Goal: Transaction & Acquisition: Book appointment/travel/reservation

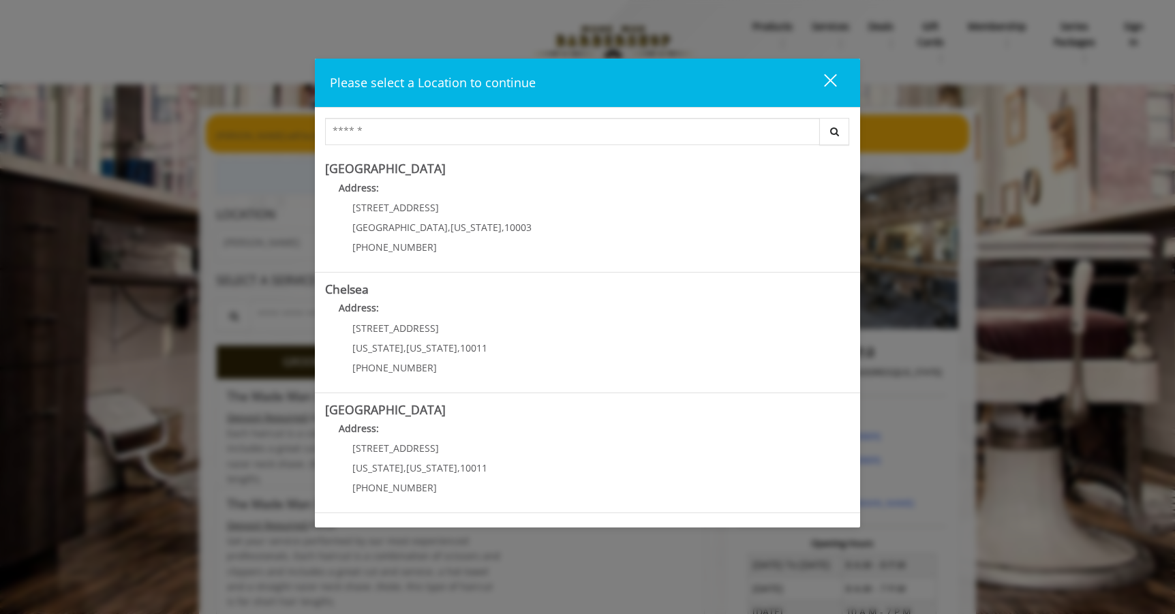
click at [834, 80] on div "close" at bounding box center [821, 83] width 27 height 20
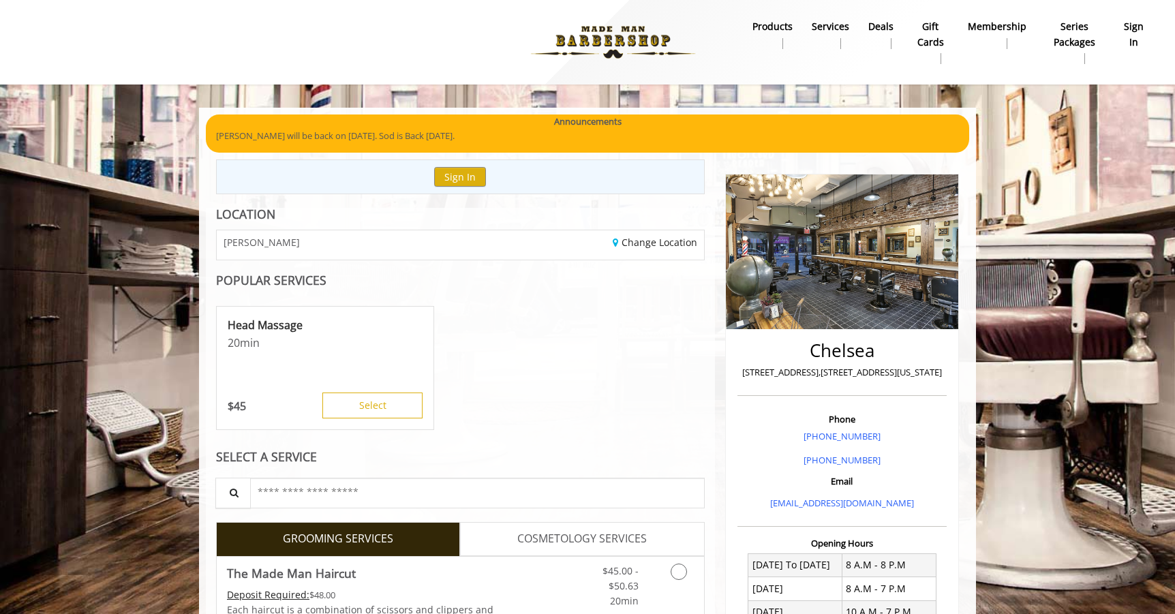
click at [1129, 35] on b "sign in" at bounding box center [1134, 34] width 23 height 31
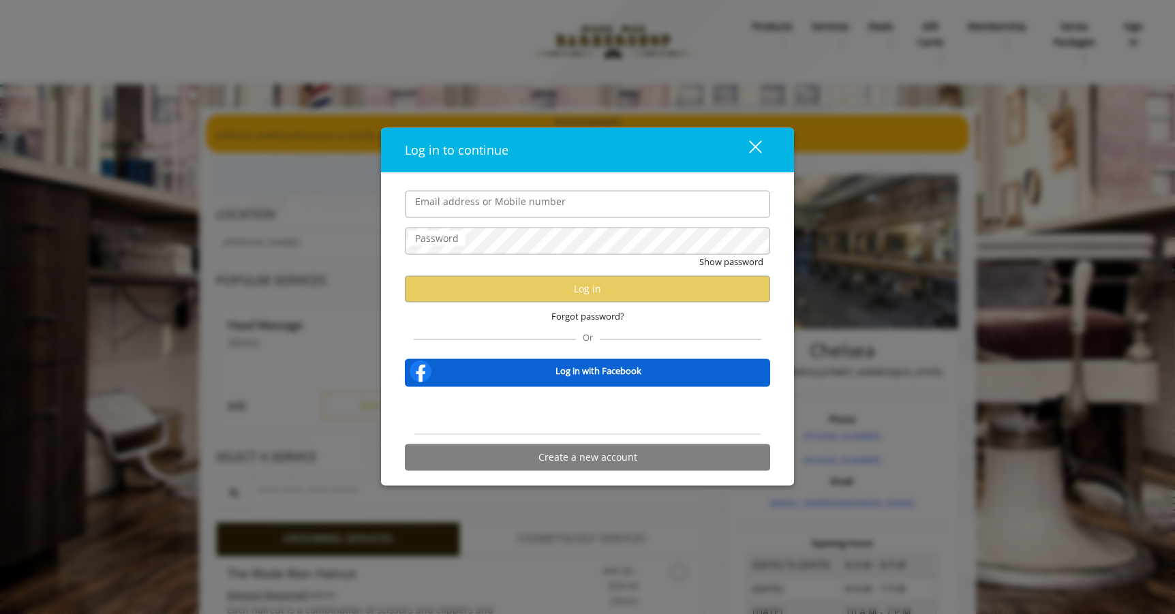
click at [536, 204] on input "Email address or Mobile number" at bounding box center [587, 203] width 365 height 27
type input "**********"
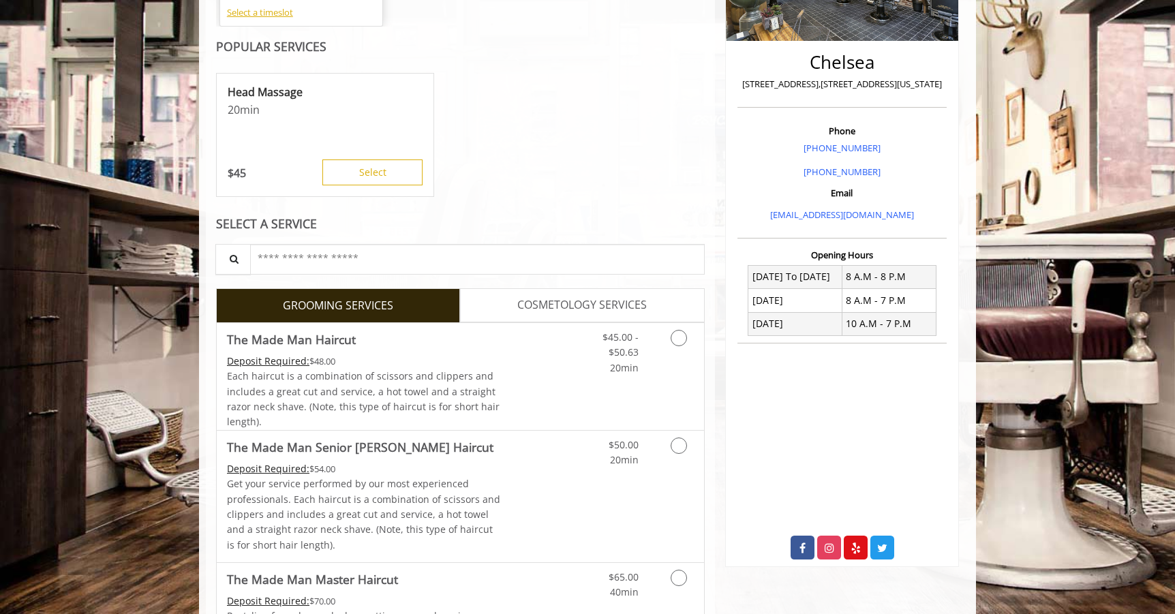
scroll to position [371, 0]
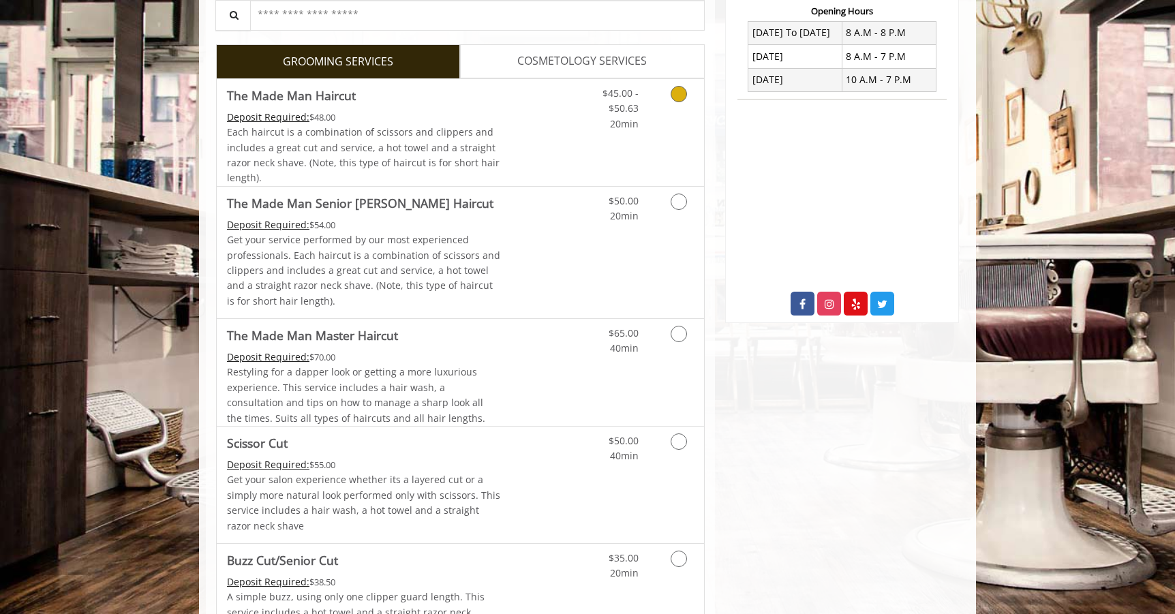
click at [630, 136] on div "$45.00 - $50.63 20min" at bounding box center [643, 132] width 122 height 107
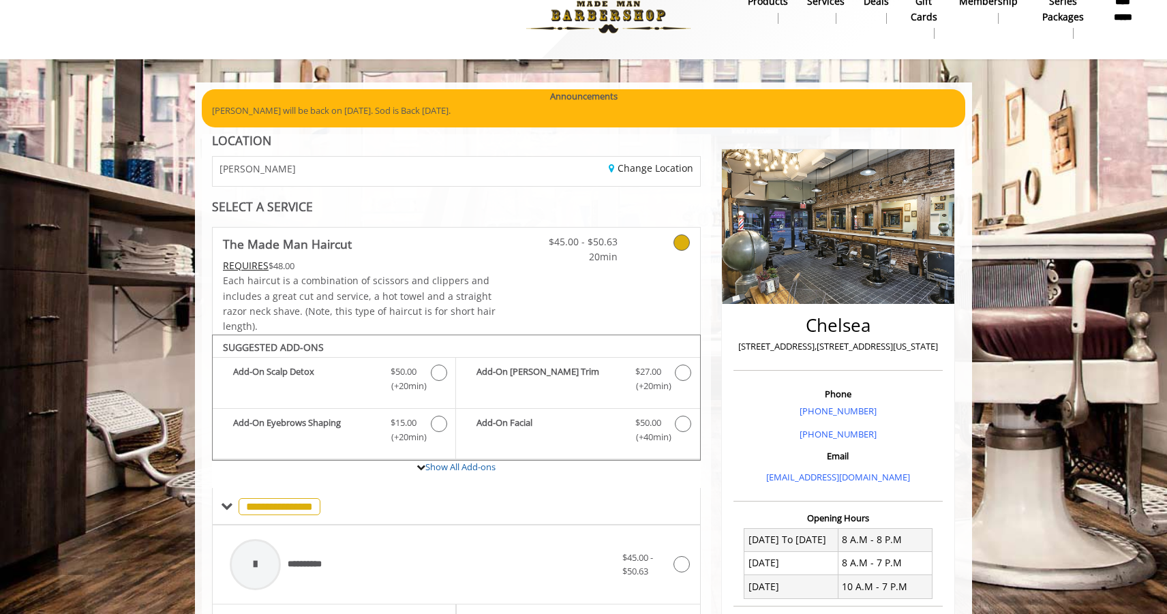
scroll to position [0, 0]
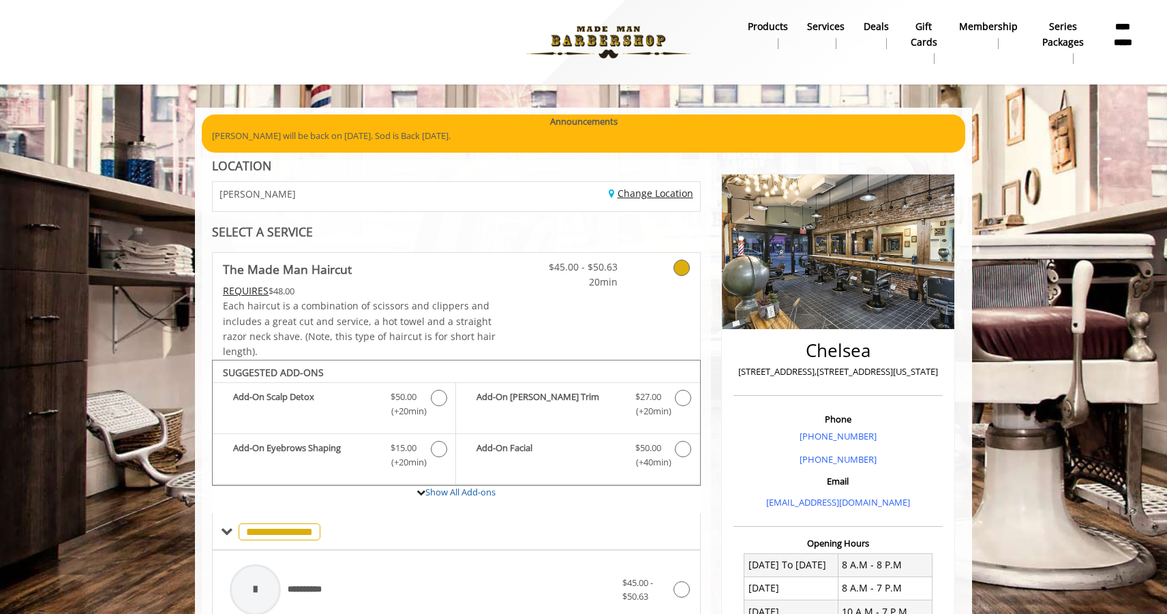
click at [654, 199] on link "Change Location" at bounding box center [651, 193] width 85 height 13
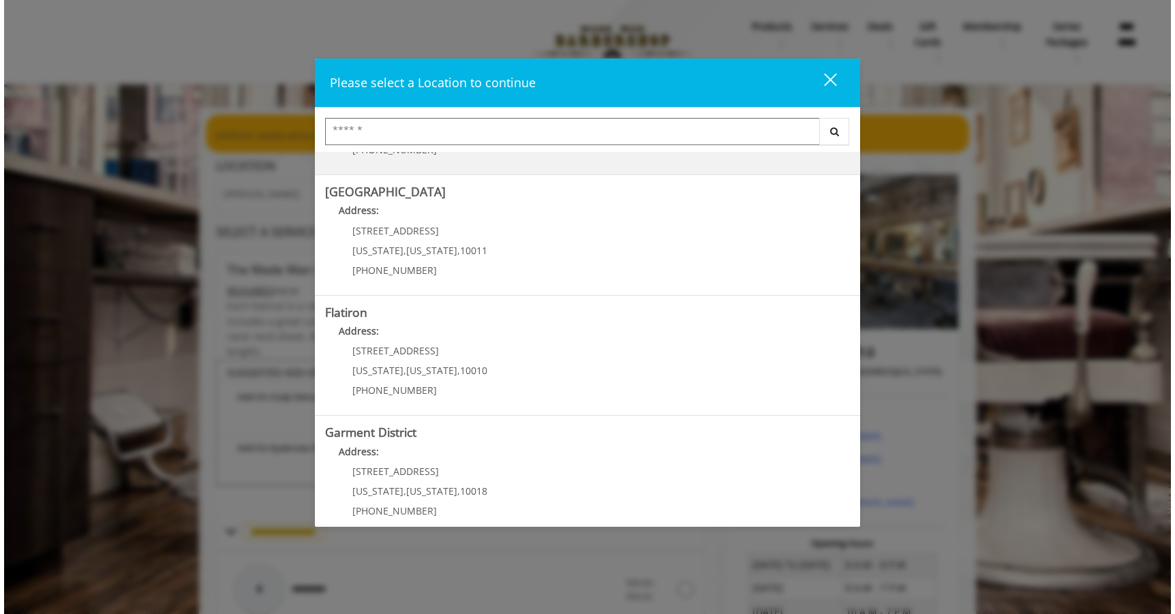
scroll to position [233, 0]
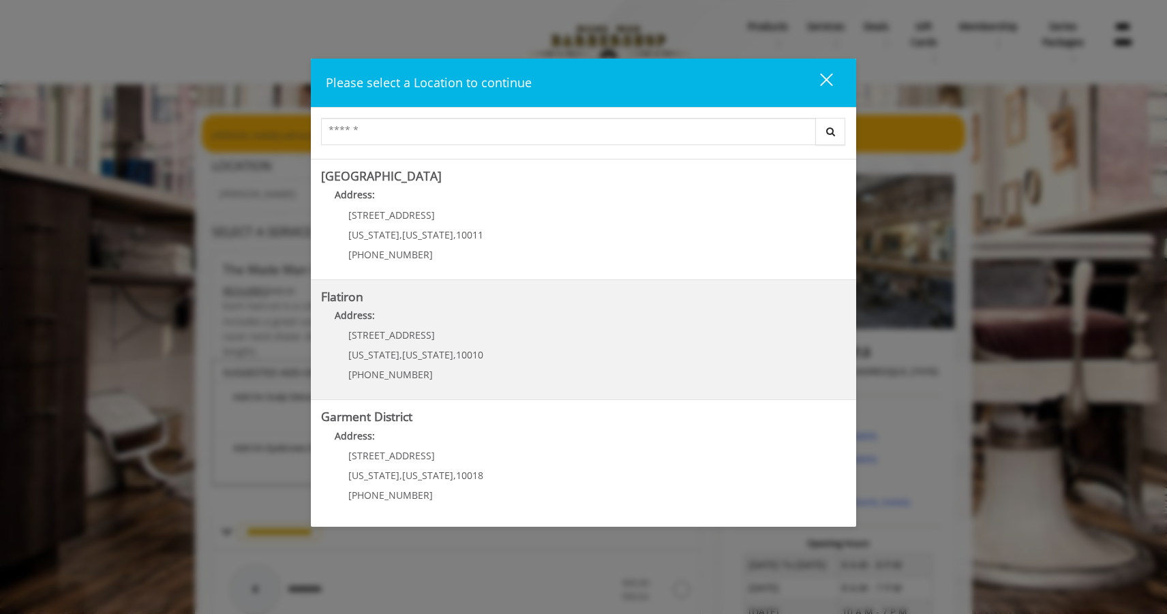
click at [623, 299] on h5 "Flatiron" at bounding box center [583, 296] width 525 height 13
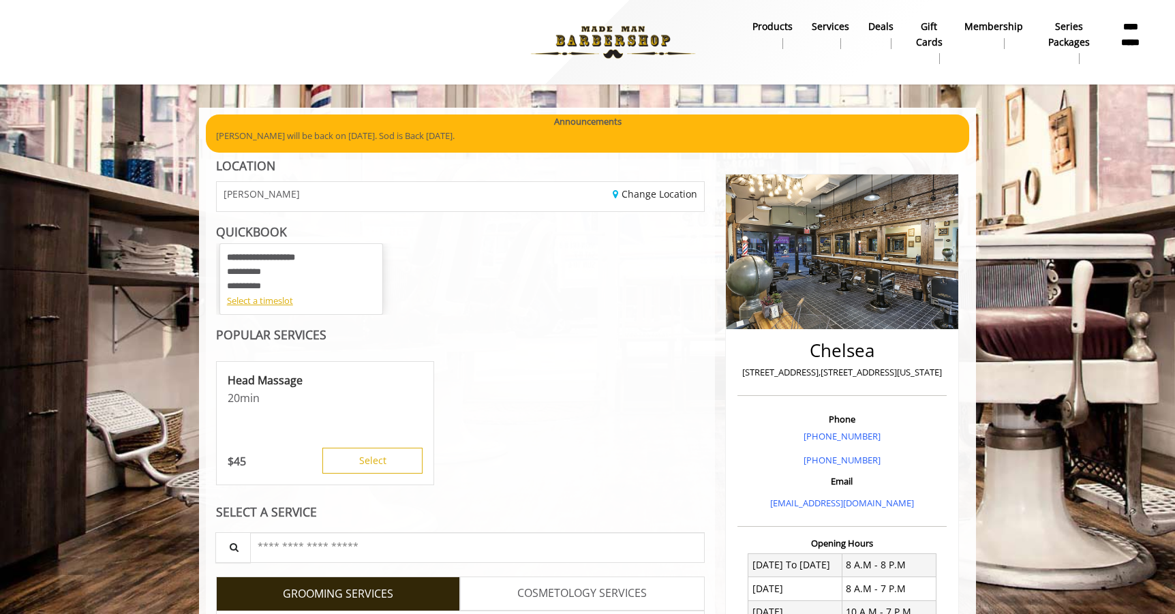
scroll to position [65, 0]
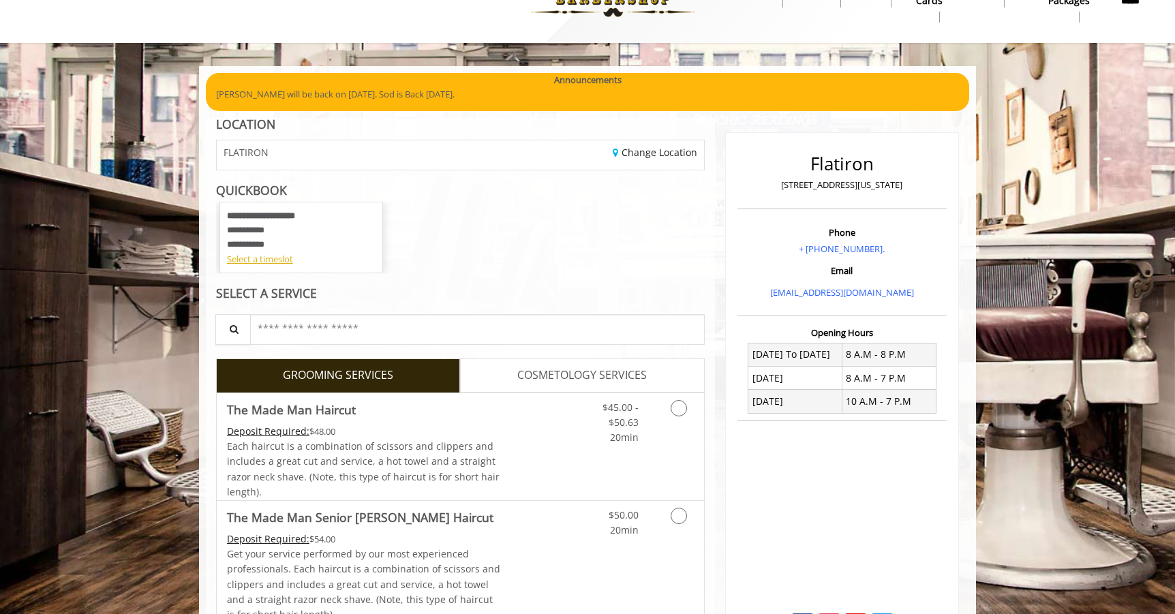
scroll to position [65, 0]
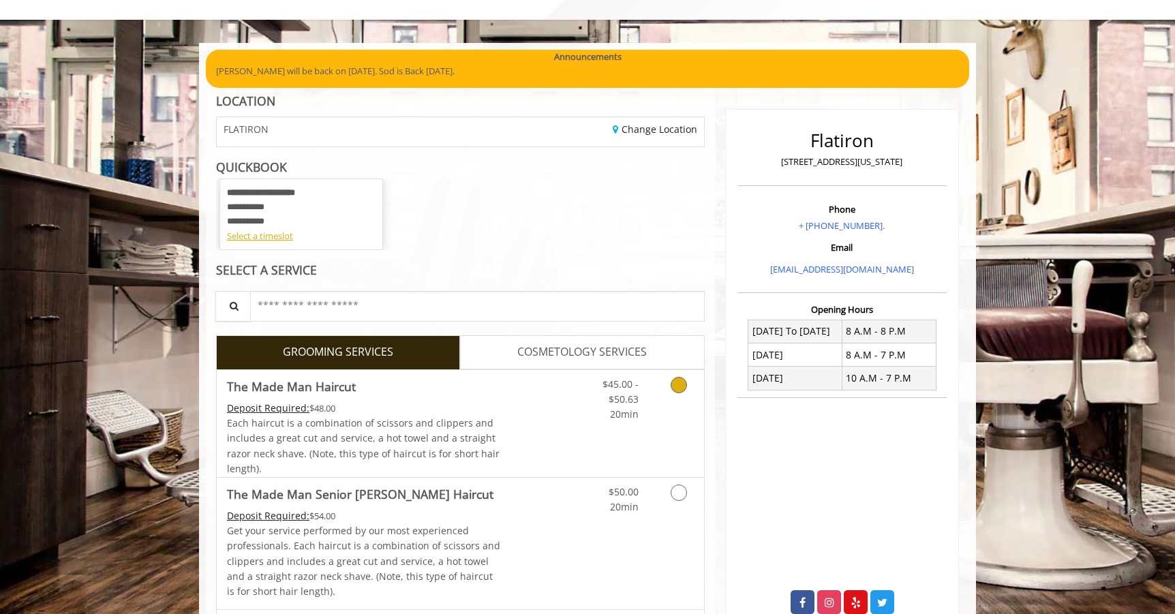
click at [598, 443] on div "$45.00 - $50.63 20min" at bounding box center [643, 423] width 122 height 107
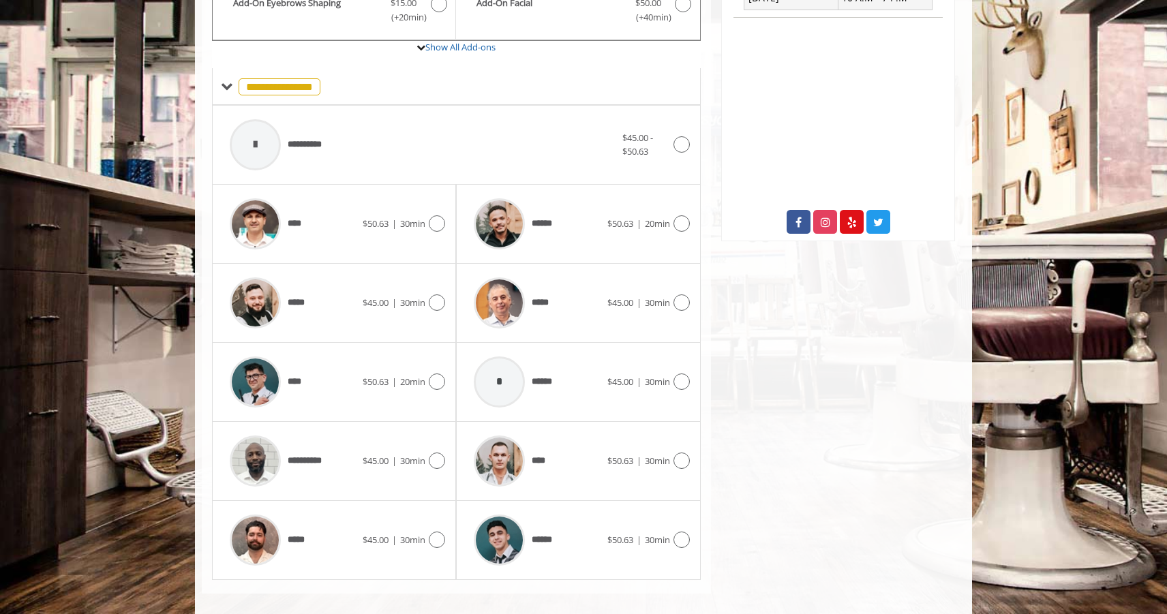
scroll to position [458, 0]
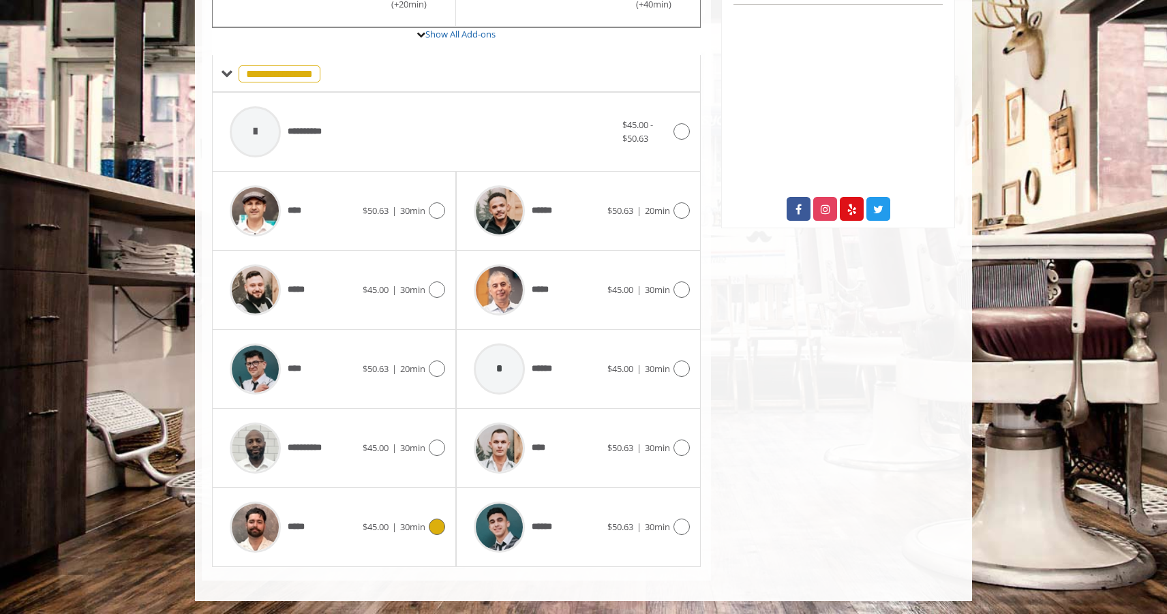
click at [287, 553] on div at bounding box center [255, 527] width 65 height 65
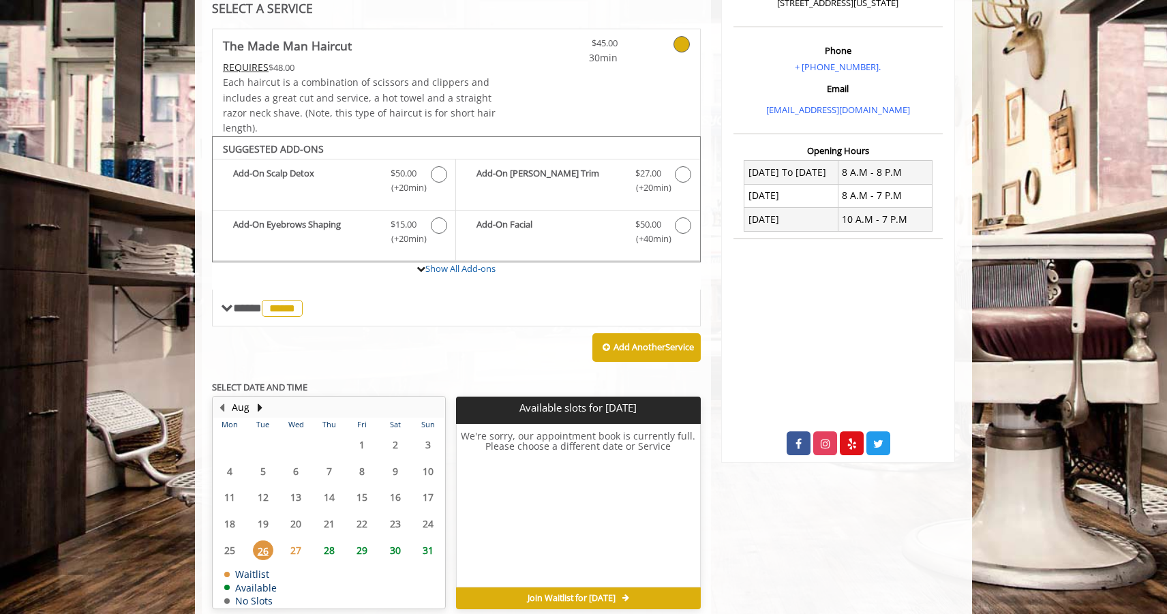
scroll to position [286, 0]
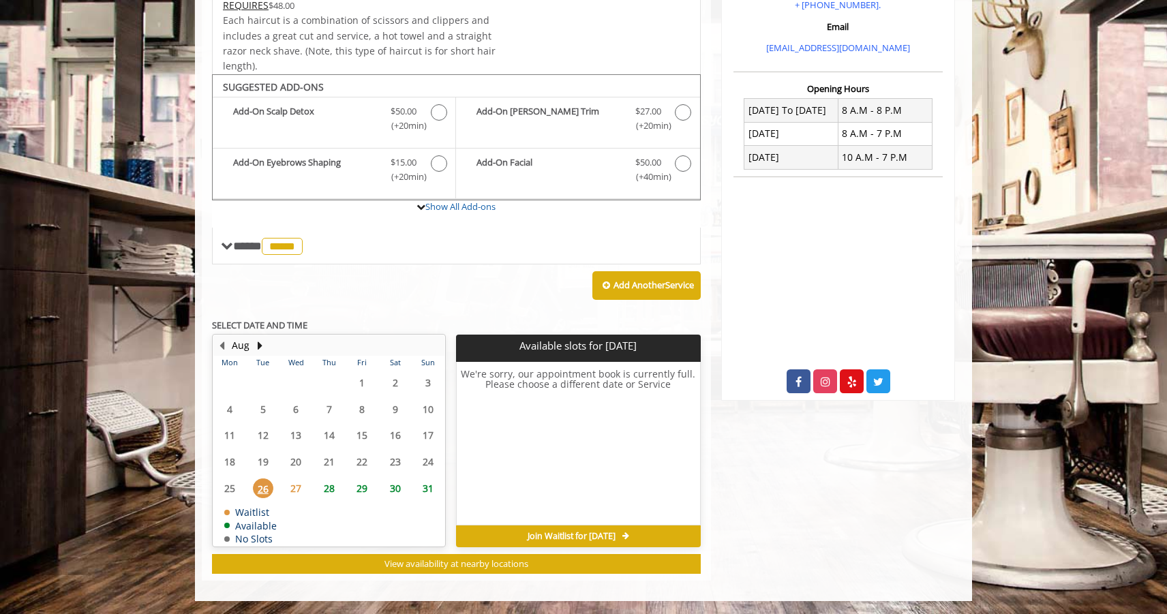
click at [330, 489] on span "28" at bounding box center [329, 488] width 20 height 20
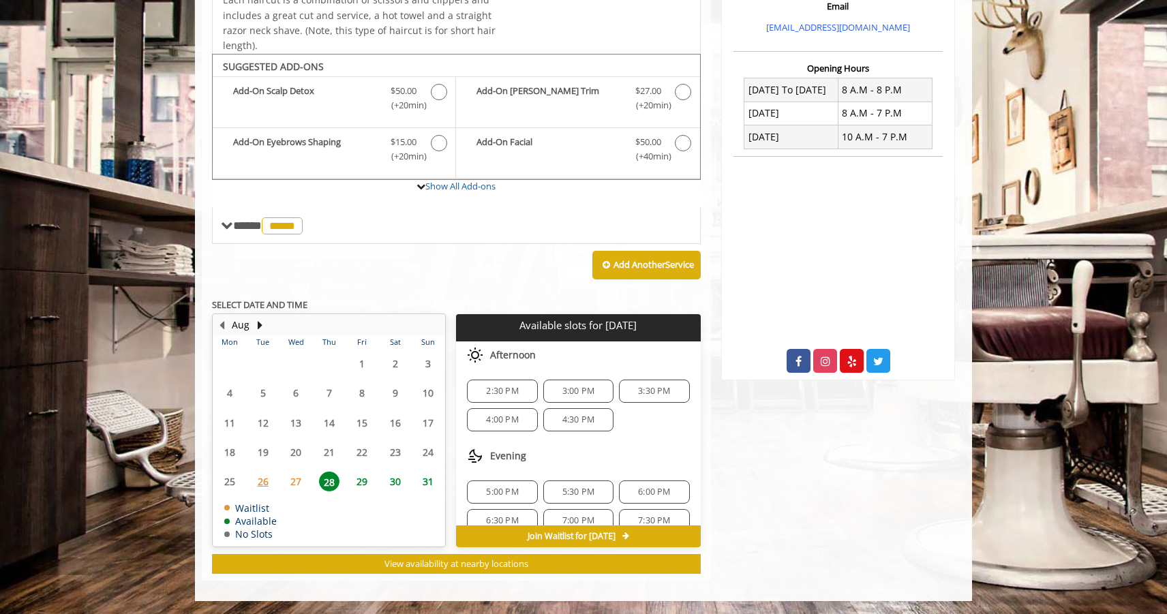
scroll to position [18, 0]
click at [645, 470] on span "6:00 PM" at bounding box center [654, 474] width 32 height 11
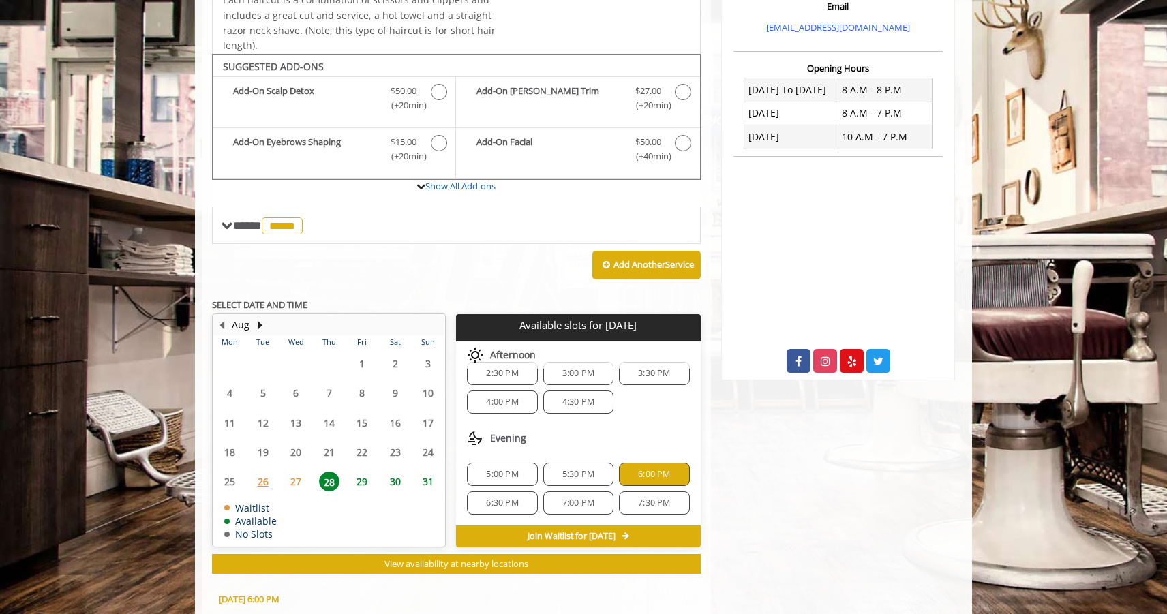
scroll to position [552, 0]
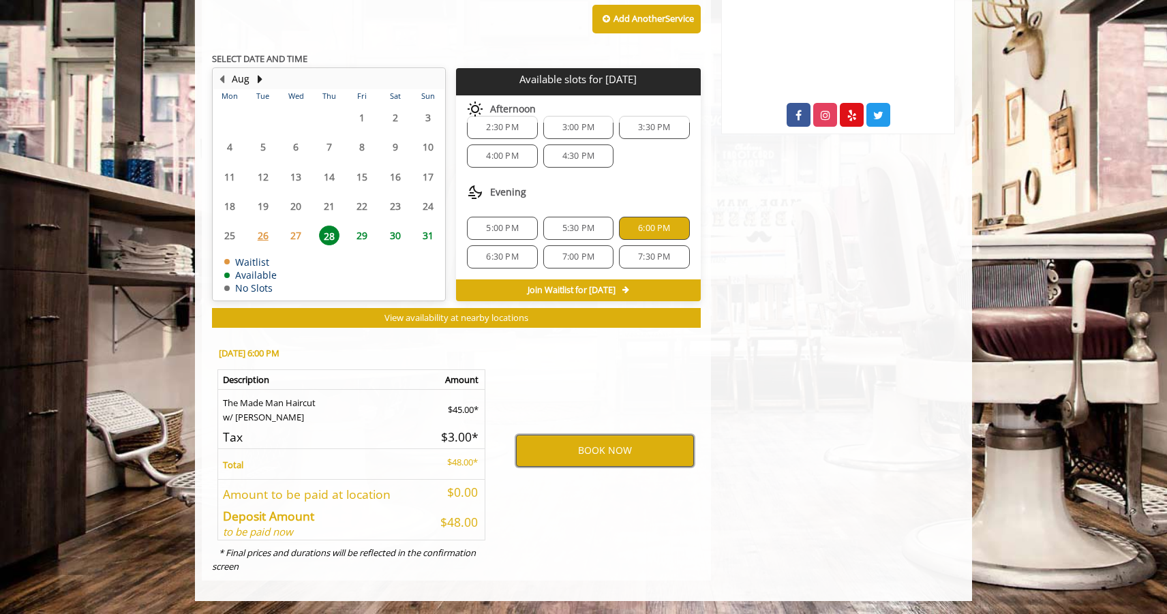
click at [624, 455] on button "BOOK NOW" at bounding box center [605, 450] width 178 height 31
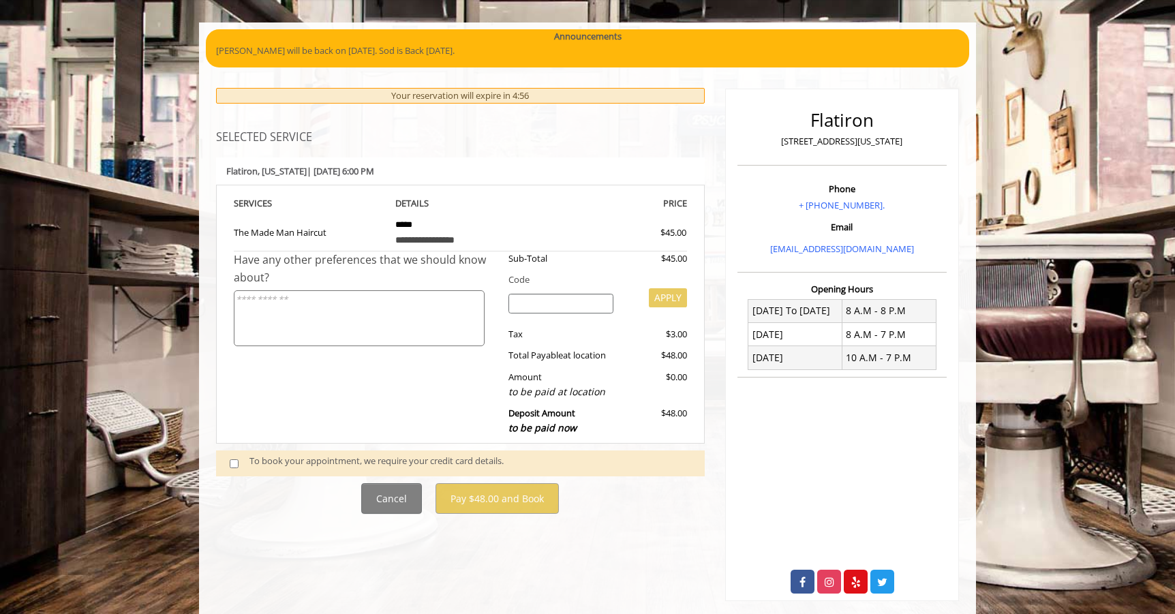
scroll to position [106, 0]
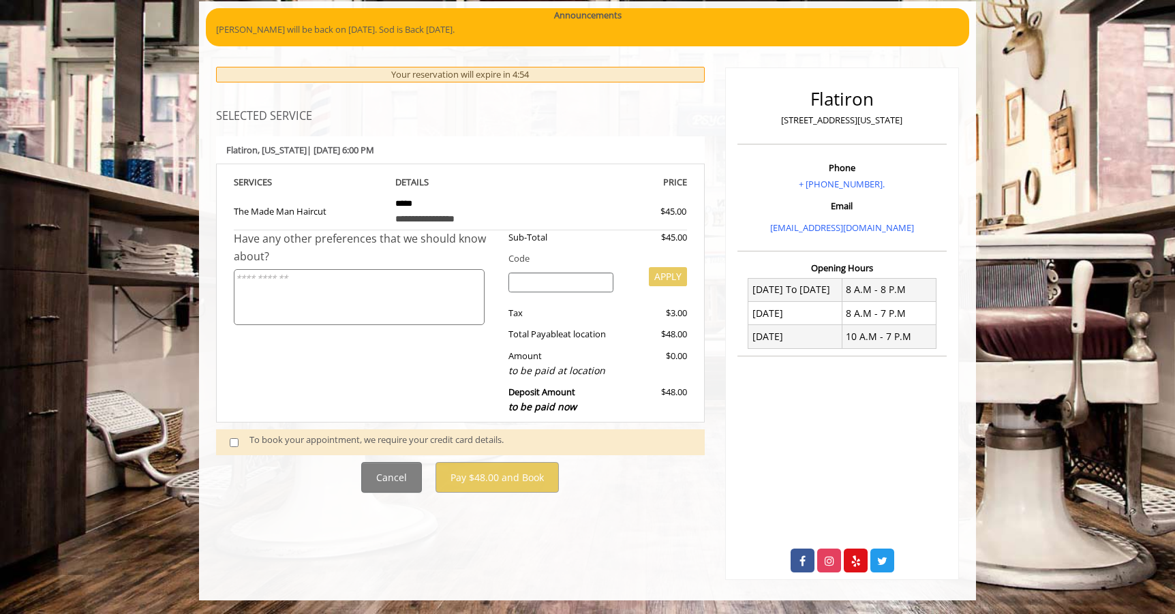
click at [313, 442] on div "To book your appointment, we require your credit card details." at bounding box center [470, 442] width 442 height 18
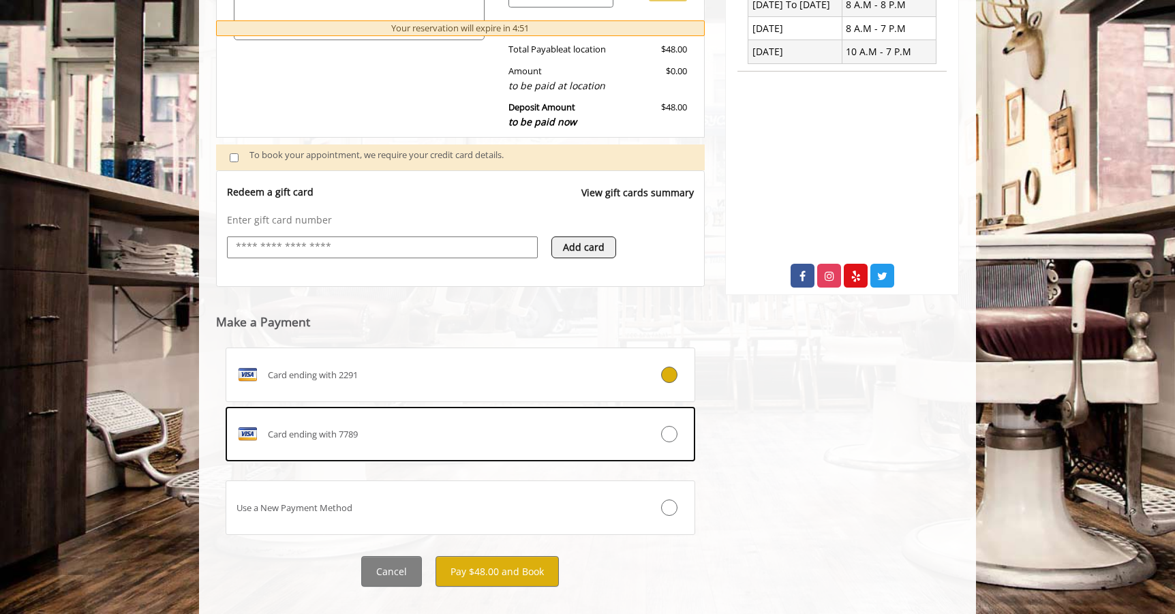
scroll to position [412, 0]
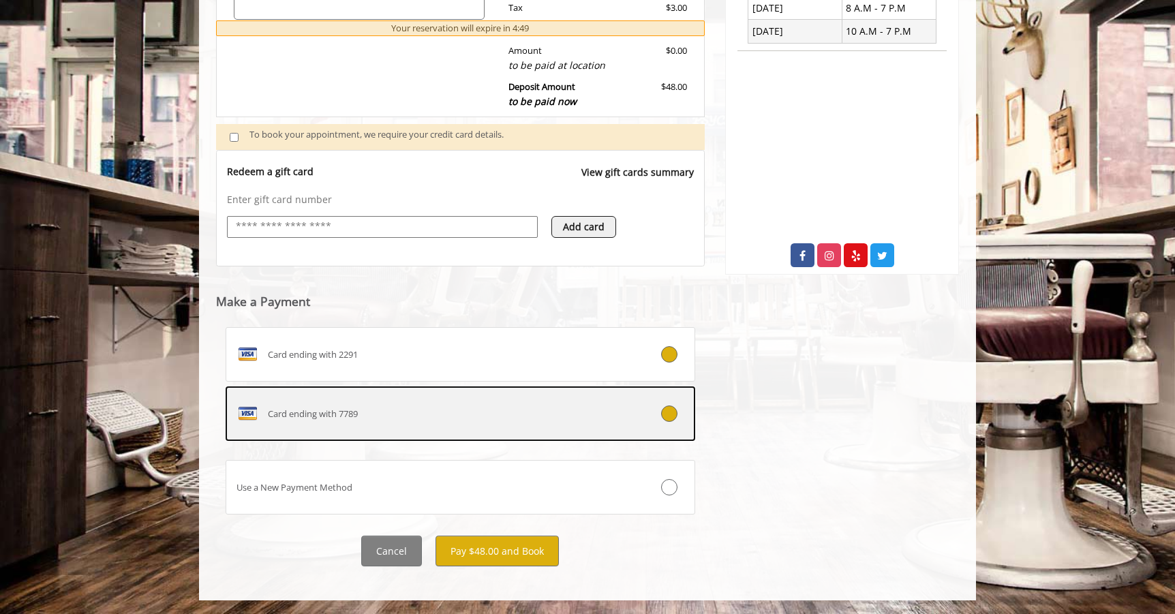
click at [511, 408] on div "Card ending with 7789" at bounding box center [421, 414] width 390 height 22
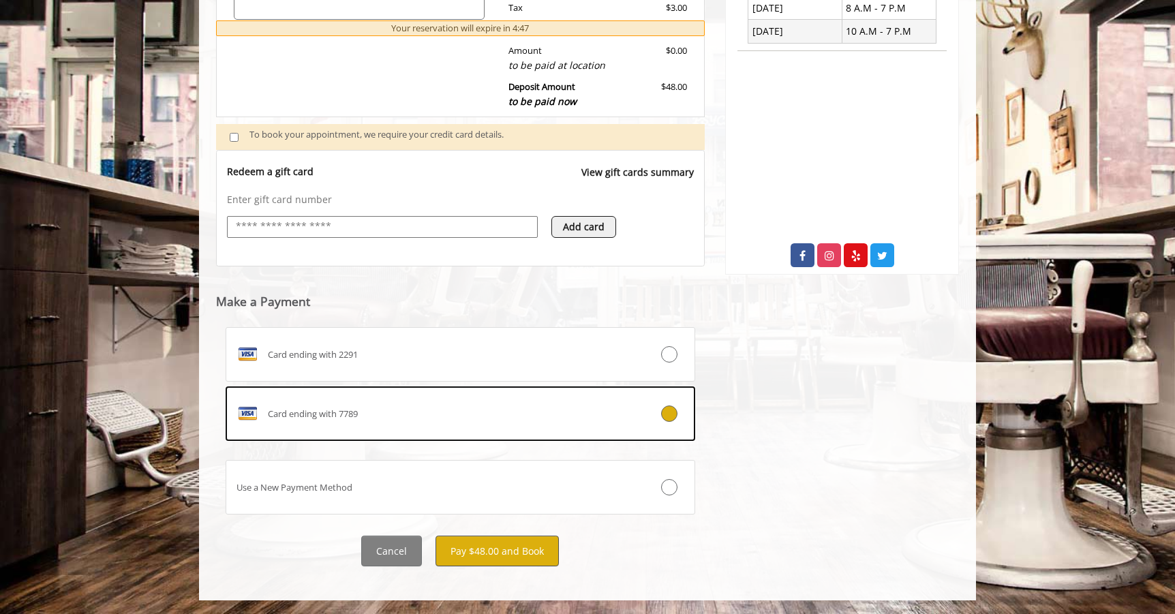
click at [481, 555] on button "Pay $48.00 and Book" at bounding box center [497, 551] width 123 height 31
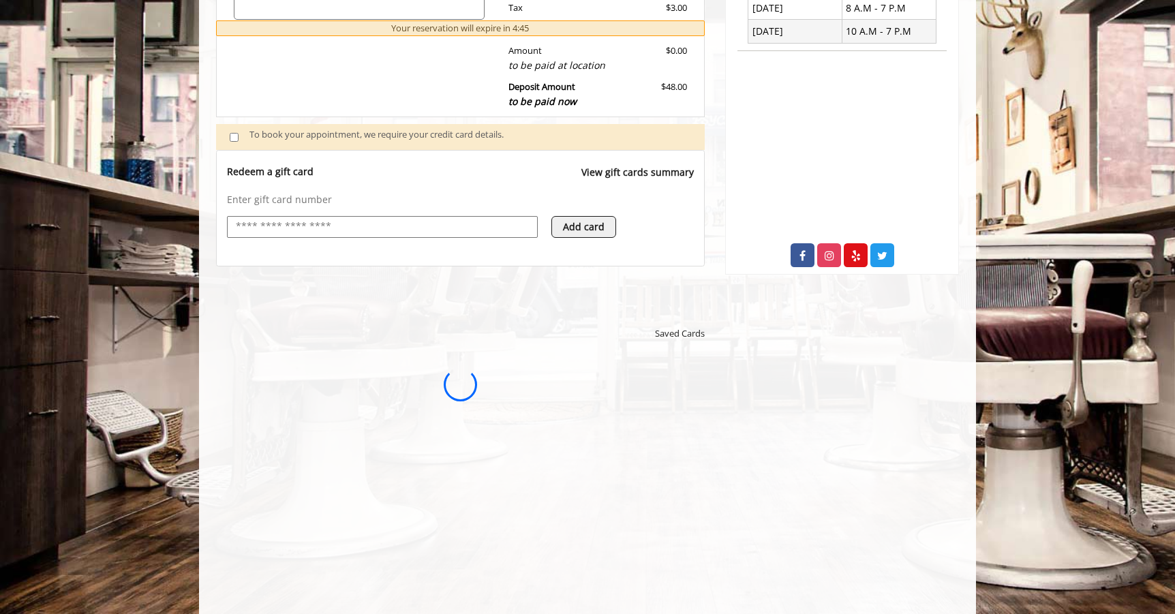
scroll to position [0, 0]
